Goal: Navigation & Orientation: Find specific page/section

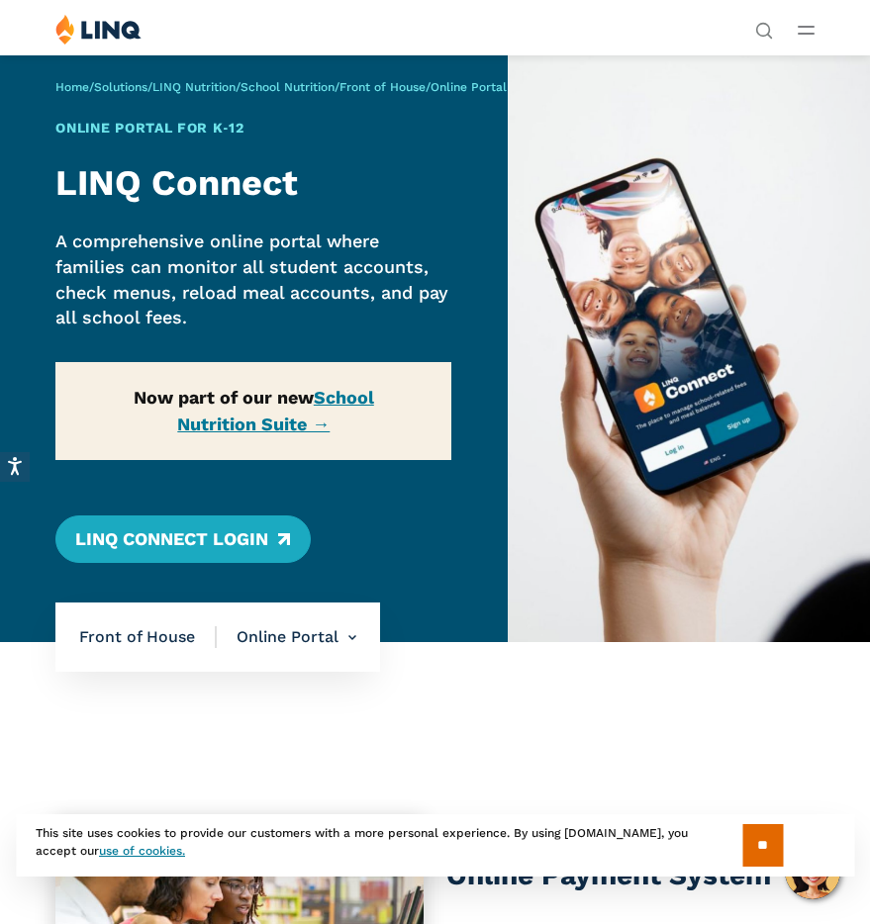
click at [806, 30] on icon "Open Main Menu" at bounding box center [805, 30] width 17 height 9
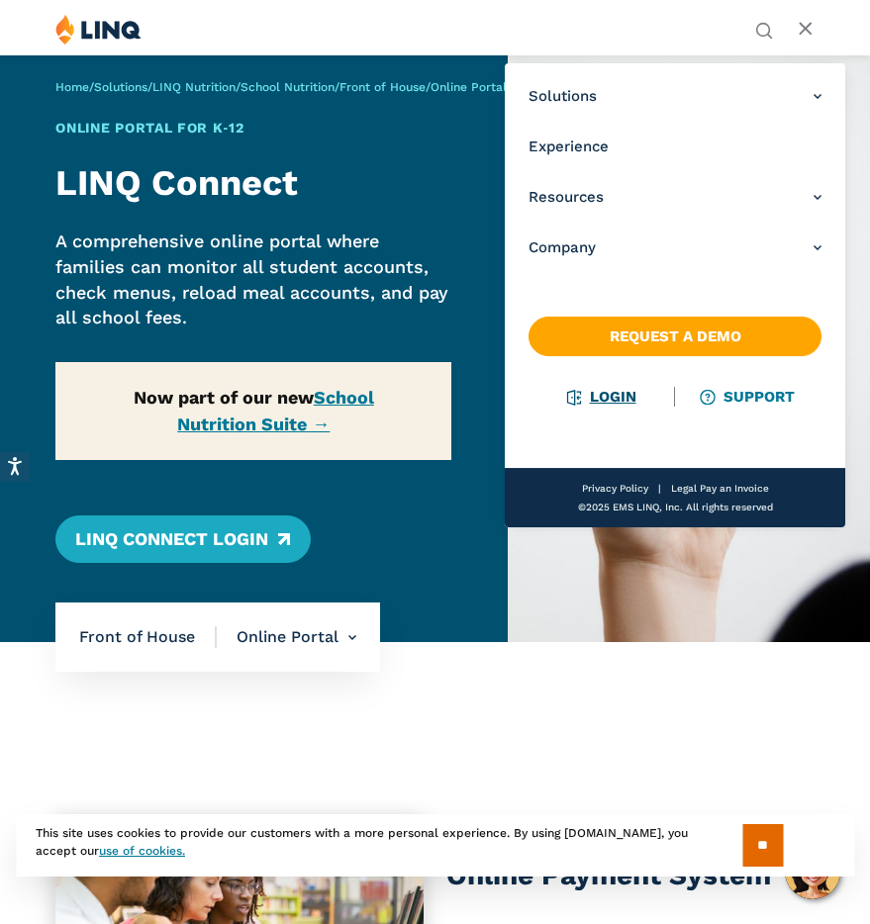
click at [623, 402] on link "Login" at bounding box center [602, 397] width 68 height 18
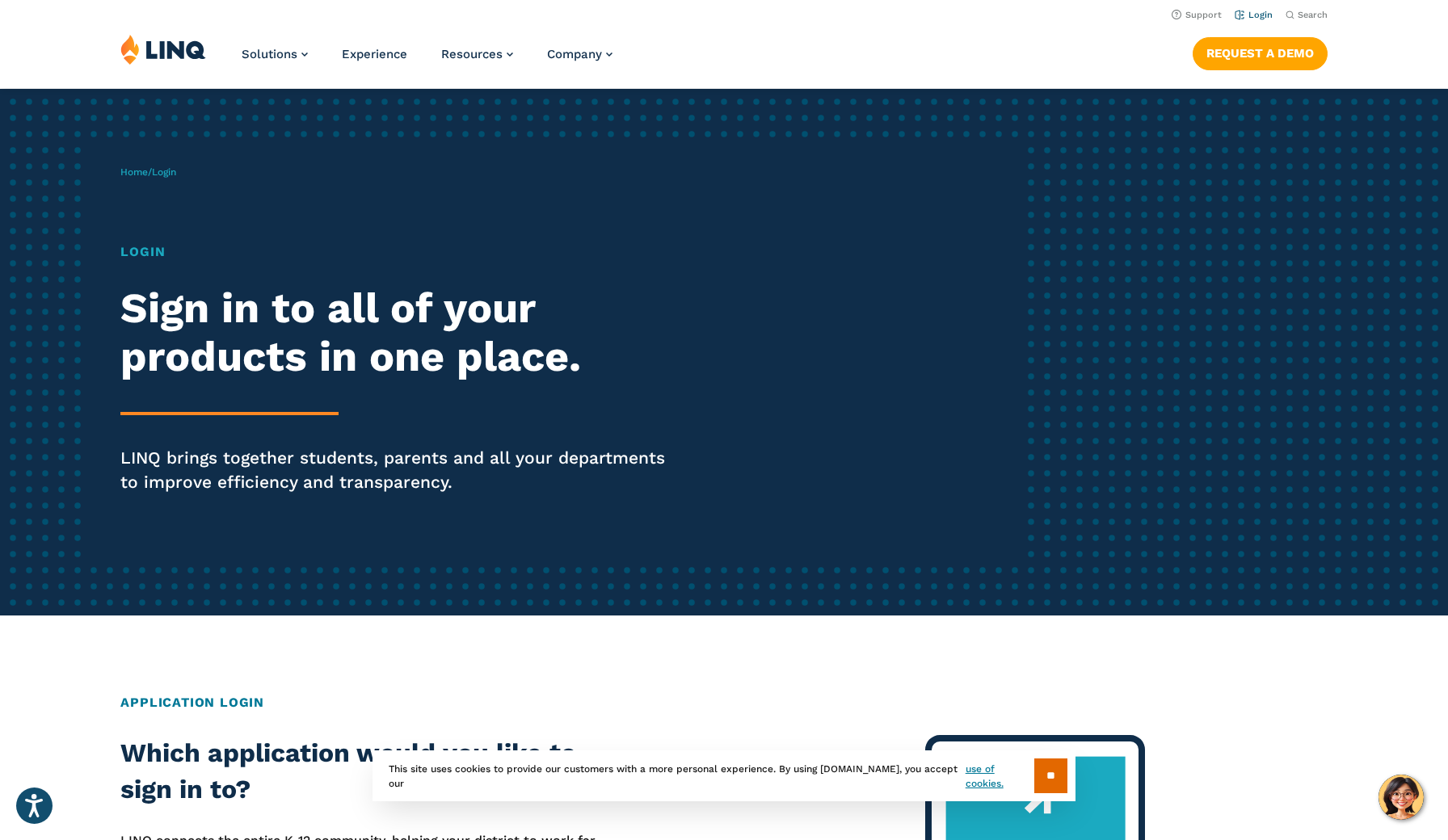
click at [710, 15] on link "Login" at bounding box center [1254, 15] width 38 height 11
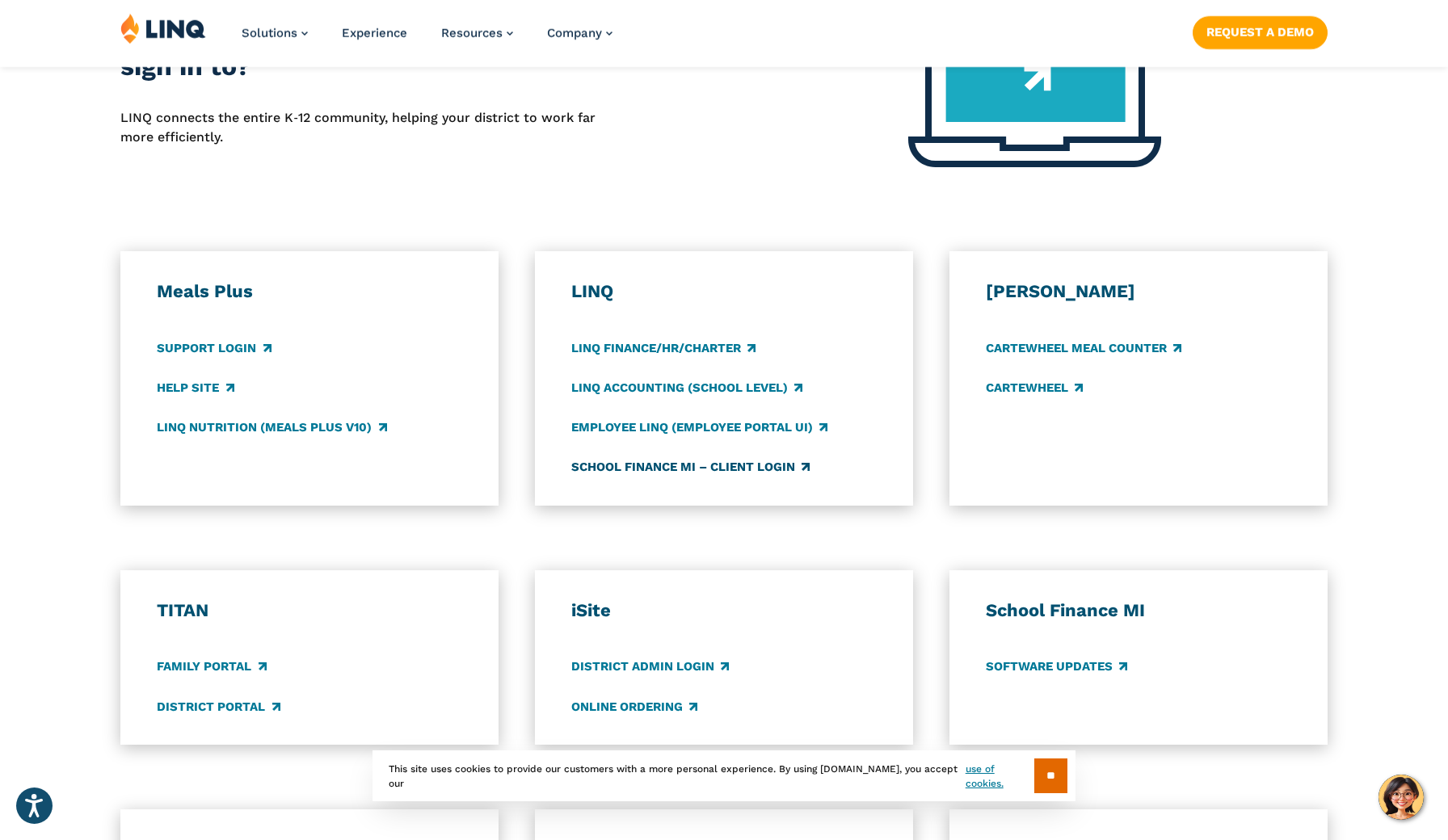
scroll to position [724, 0]
click at [225, 350] on link "Support Login" at bounding box center [214, 347] width 114 height 18
click at [205, 424] on link "LINQ Nutrition (Meals Plus v10)" at bounding box center [271, 426] width 229 height 18
click at [689, 389] on link "LINQ Accounting (school level)" at bounding box center [686, 386] width 231 height 18
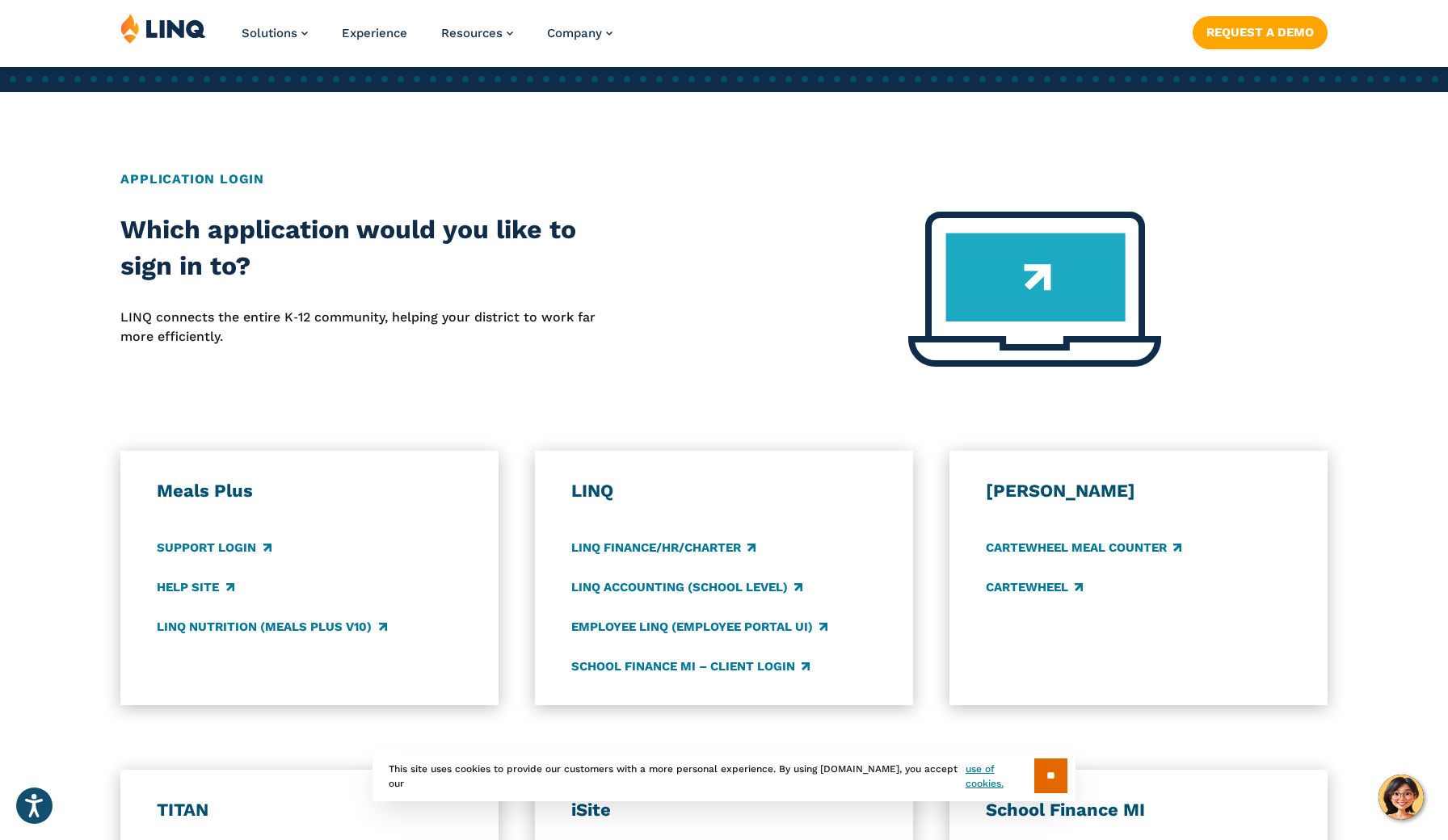
scroll to position [524, 0]
